Goal: Contribute content

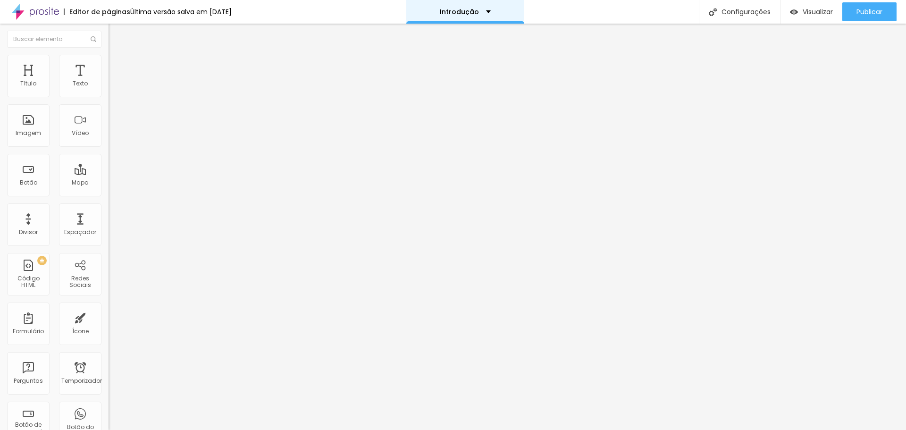
click at [487, 9] on div "Introdução" at bounding box center [465, 11] width 51 height 7
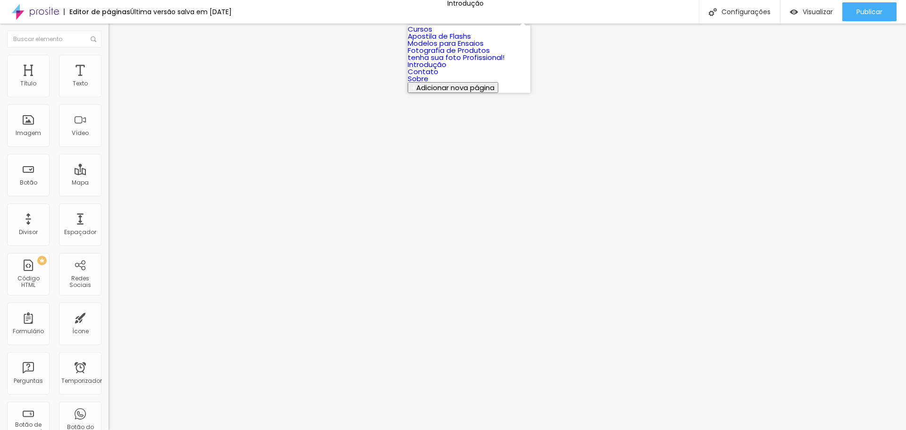
click at [438, 76] on font "Contato" at bounding box center [423, 72] width 31 height 10
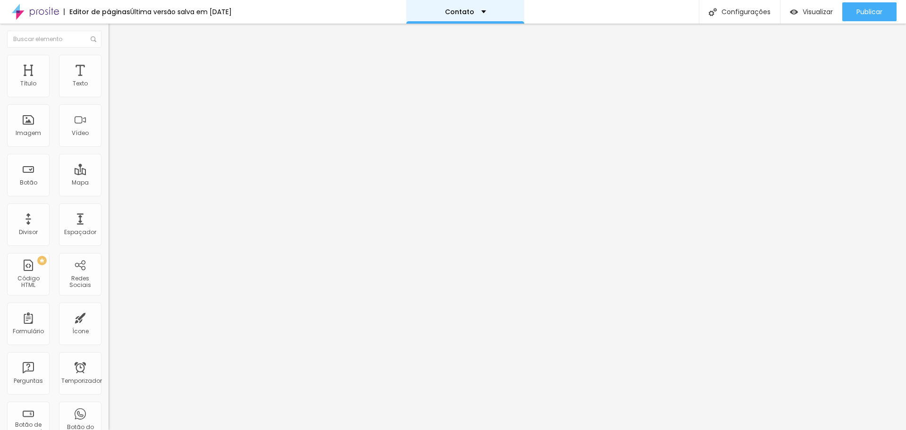
click at [488, 16] on div "Contato" at bounding box center [465, 12] width 118 height 24
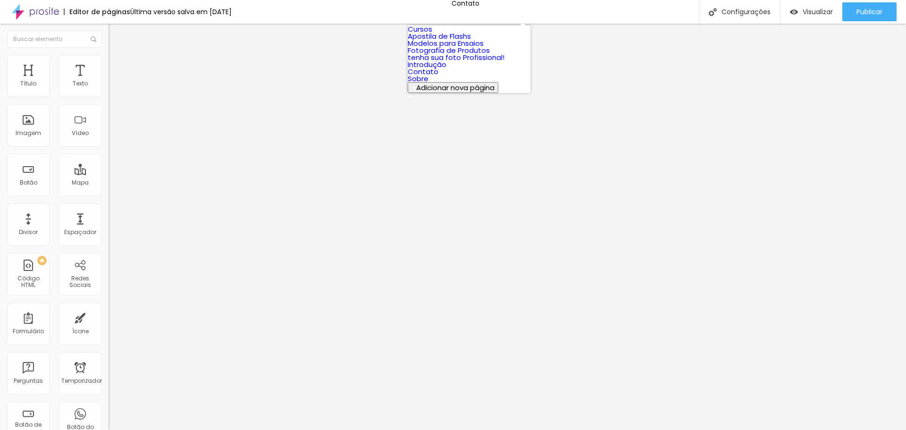
scroll to position [14, 0]
click at [429, 84] on link "Sobre" at bounding box center [418, 79] width 21 height 10
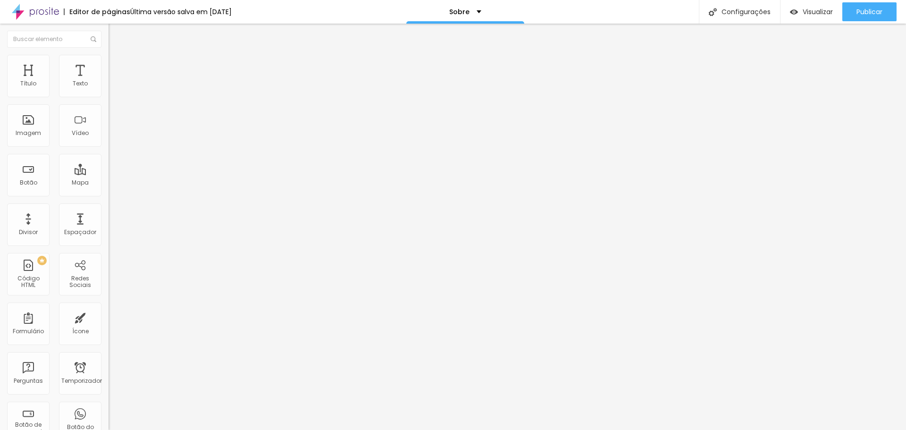
click at [114, 81] on font "Trocar imagem" at bounding box center [137, 77] width 46 height 8
click at [109, 148] on font "Original" at bounding box center [120, 144] width 23 height 8
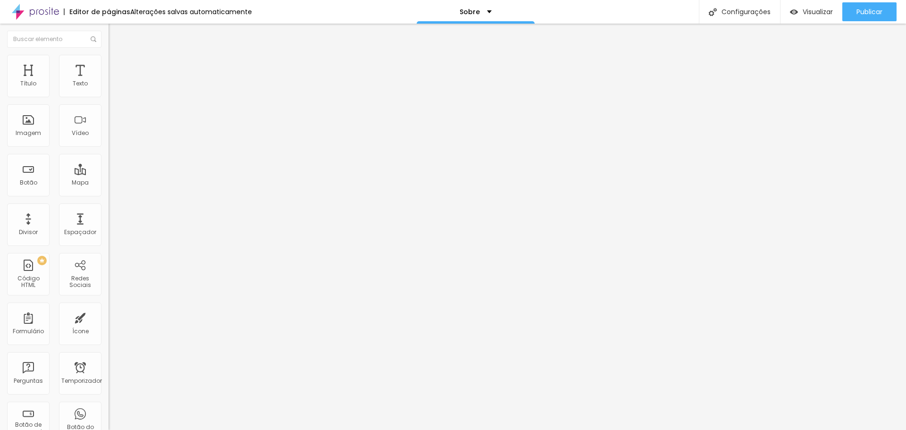
click at [109, 165] on font "Quadrado" at bounding box center [124, 161] width 31 height 8
click at [877, 8] on font "Publicar" at bounding box center [870, 11] width 26 height 9
click at [870, 12] on font "Publicar" at bounding box center [870, 11] width 26 height 9
click at [489, 13] on div "Sobre" at bounding box center [476, 12] width 118 height 24
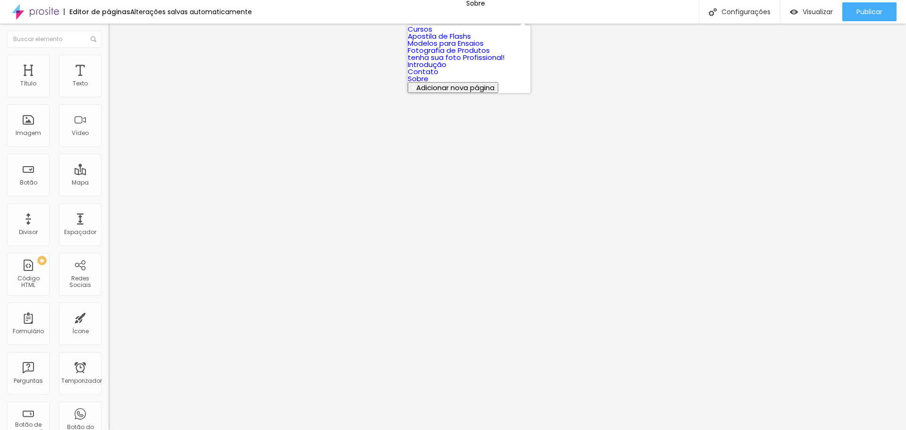
click at [475, 55] on font "Fotografia de Produtos" at bounding box center [449, 50] width 82 height 10
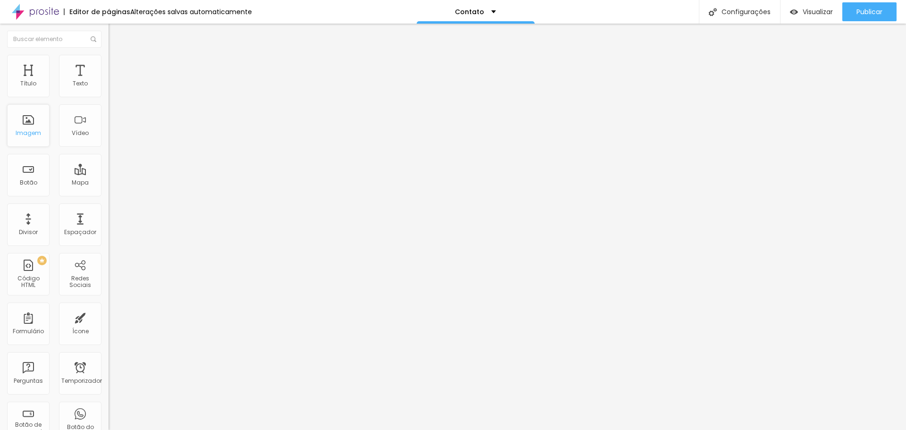
click at [35, 130] on font "Imagem" at bounding box center [28, 133] width 25 height 8
click at [114, 81] on font "Adicionar imagem" at bounding box center [141, 77] width 55 height 8
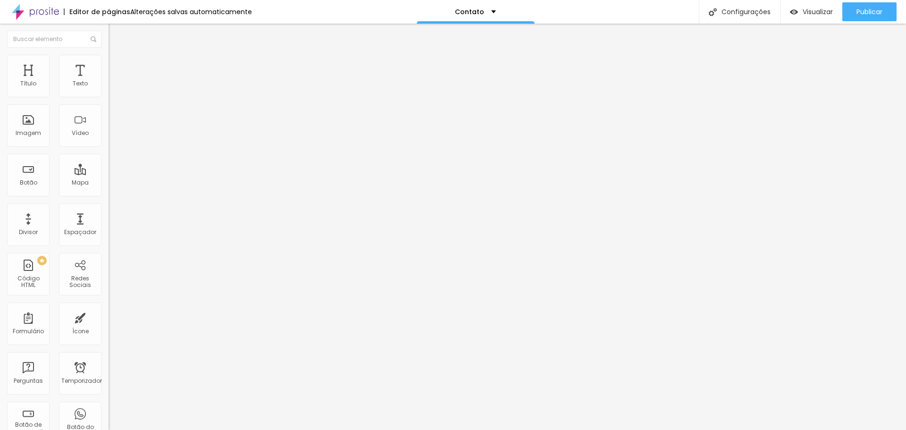
drag, startPoint x: 101, startPoint y: 136, endPoint x: 101, endPoint y: 129, distance: 7.1
click at [205, 430] on div at bounding box center [453, 436] width 906 height 0
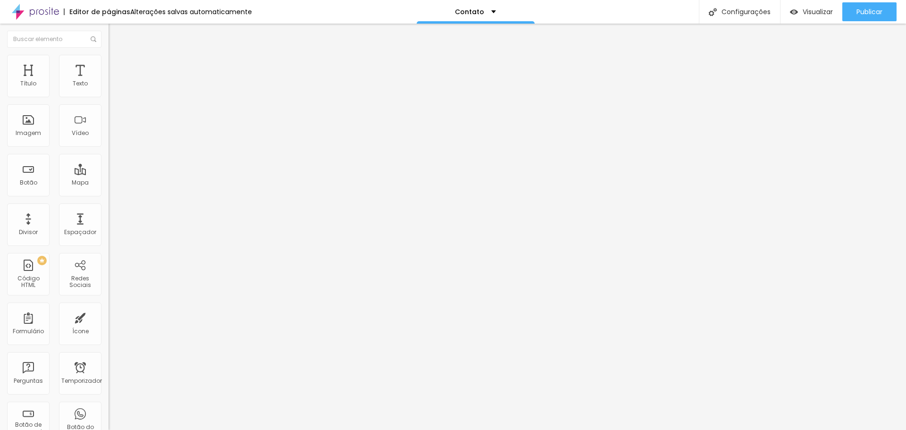
click at [867, 13] on font "Publicar" at bounding box center [870, 11] width 26 height 9
click at [118, 87] on font "Ícone de trocarte" at bounding box center [143, 83] width 50 height 8
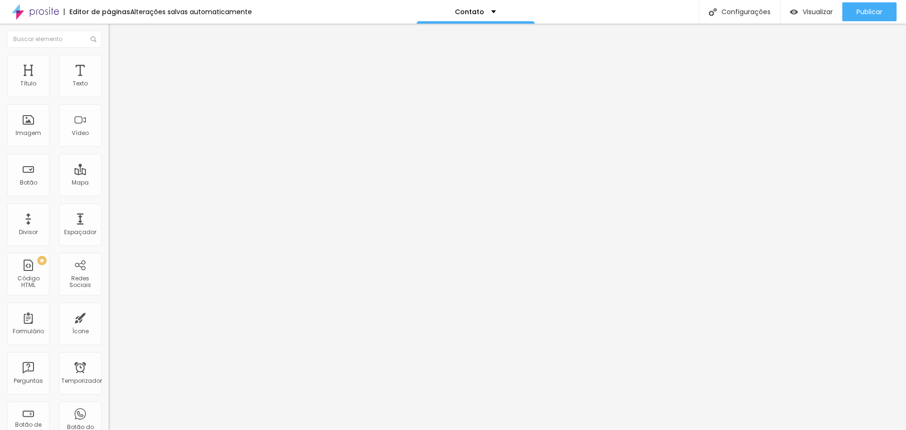
scroll to position [254, 371]
click at [116, 38] on img "button" at bounding box center [120, 35] width 8 height 8
click at [114, 81] on font "Adicionar imagem" at bounding box center [141, 77] width 55 height 8
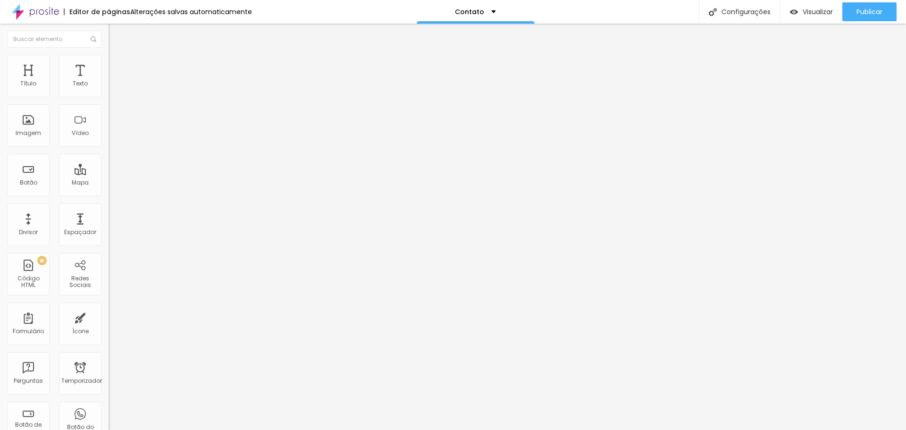
click at [109, 148] on font "Original" at bounding box center [120, 144] width 23 height 8
click at [109, 159] on span "Padrão" at bounding box center [119, 155] width 21 height 8
click at [109, 153] on span "Cinema" at bounding box center [121, 149] width 24 height 8
click at [873, 8] on font "Publicar" at bounding box center [870, 11] width 26 height 9
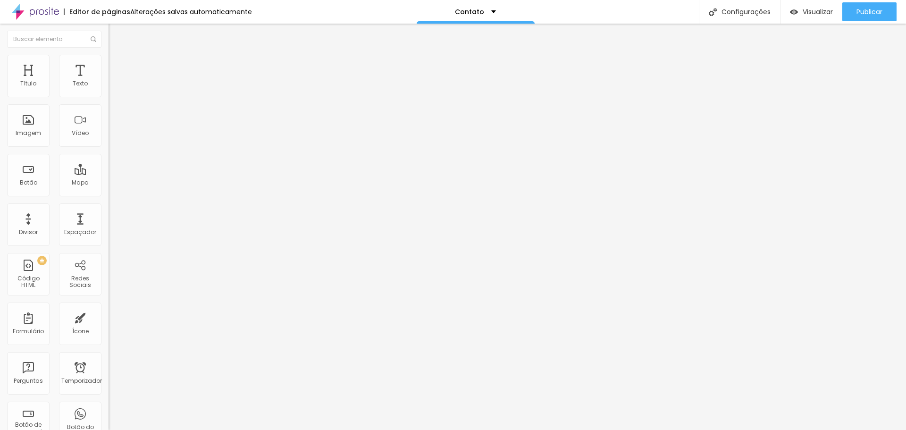
click at [116, 33] on img "button" at bounding box center [120, 35] width 8 height 8
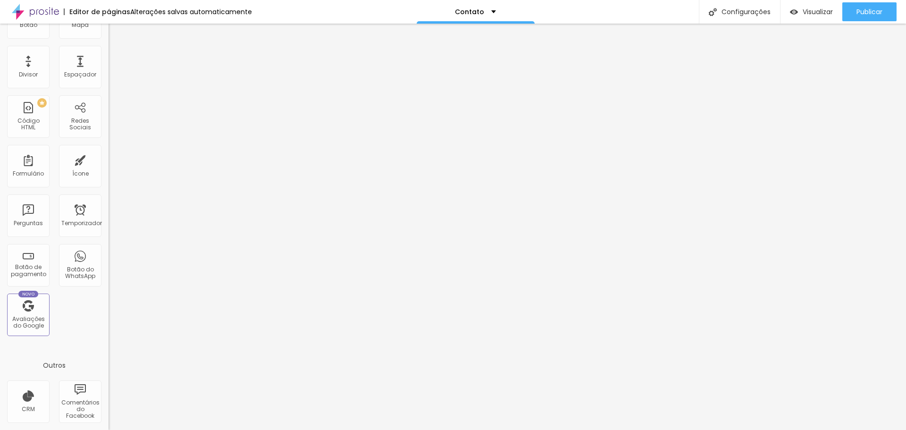
scroll to position [140, 0]
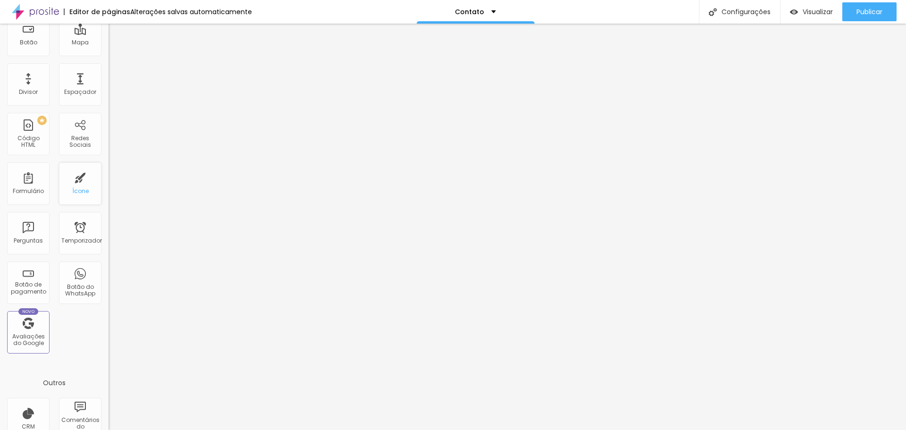
click at [77, 183] on div "Ícone" at bounding box center [80, 183] width 42 height 42
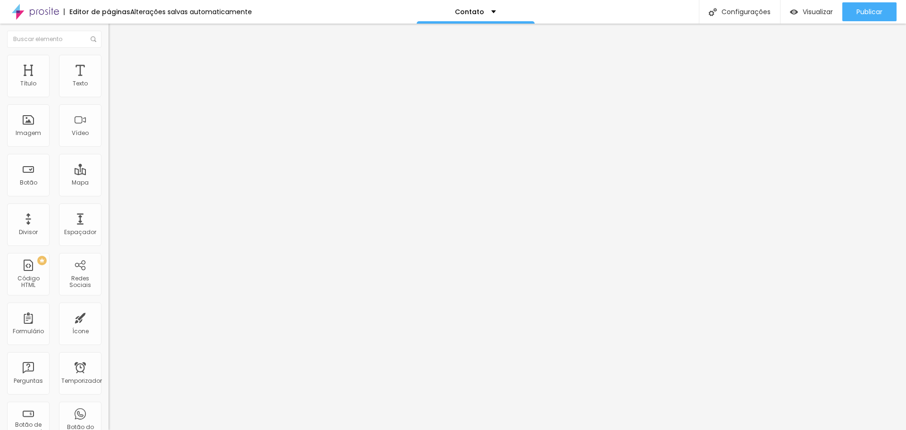
click at [120, 87] on font "Ícone de trocarte" at bounding box center [145, 83] width 50 height 8
type input "celu"
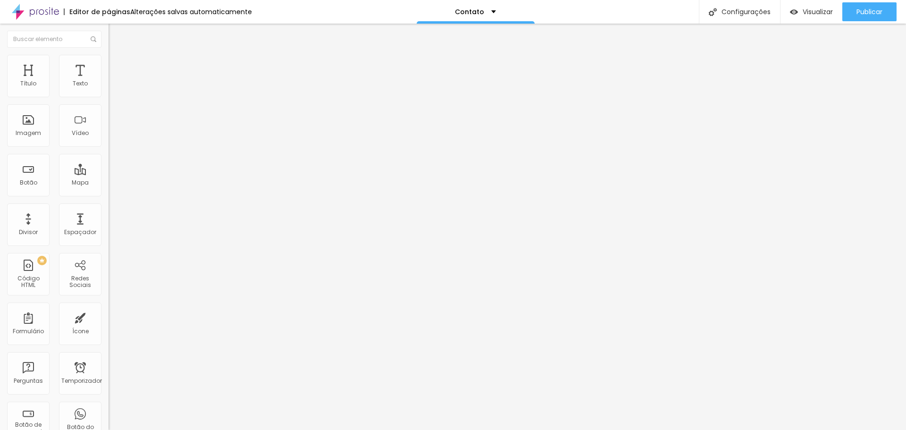
click at [858, 7] on font "Publicar" at bounding box center [870, 11] width 26 height 9
click at [862, 11] on font "Publicar" at bounding box center [870, 11] width 26 height 9
click at [814, 9] on font "Visualizar" at bounding box center [809, 11] width 30 height 9
